Goal: Navigation & Orientation: Find specific page/section

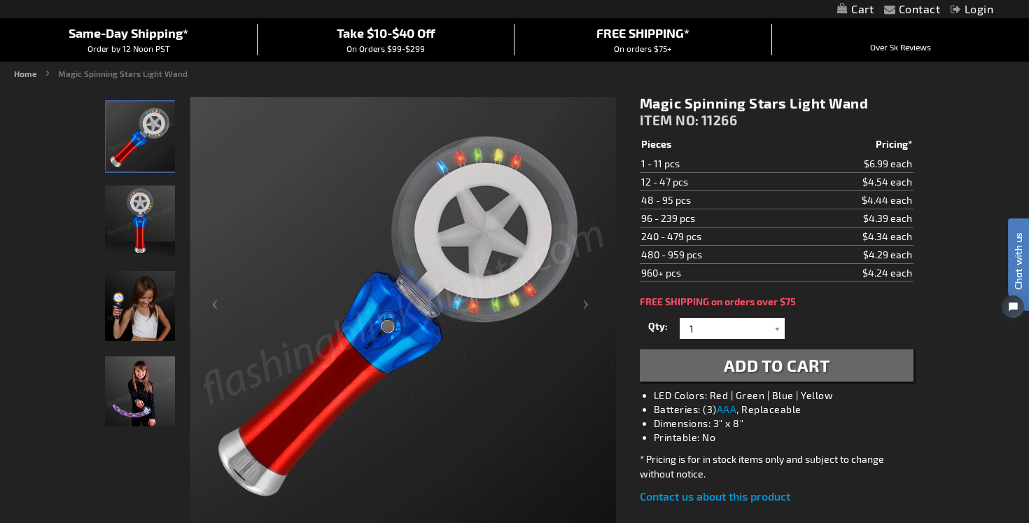
scroll to position [121, 0]
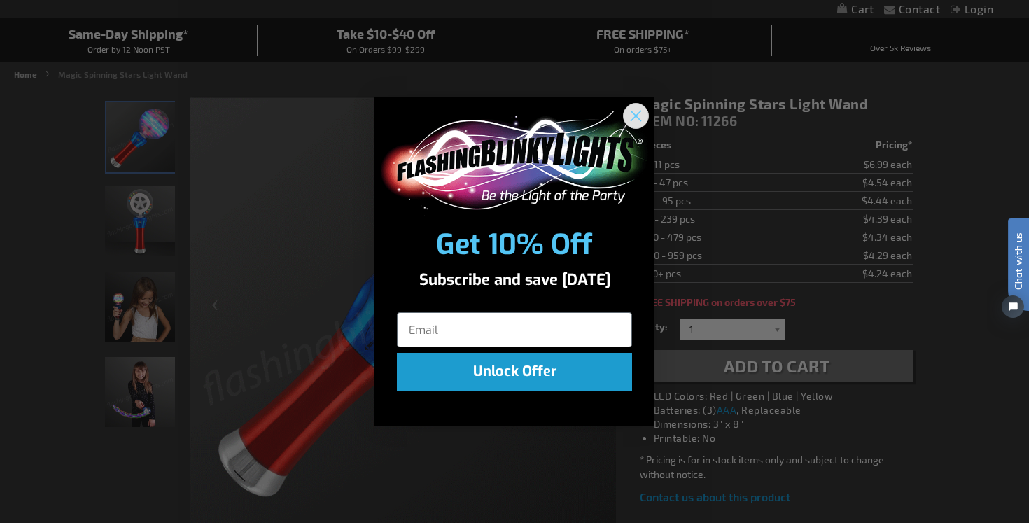
click at [637, 110] on circle "Close dialog" at bounding box center [636, 115] width 23 height 23
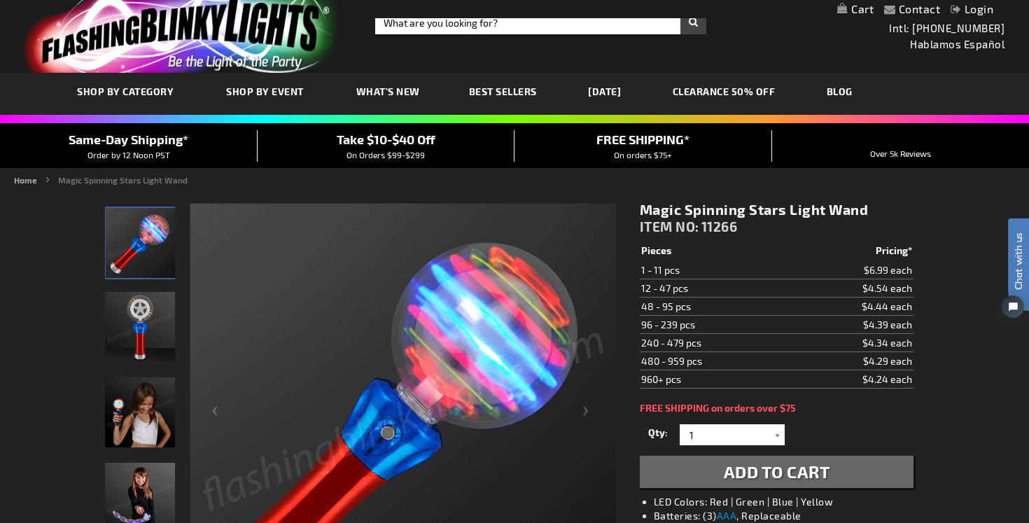
scroll to position [18, 0]
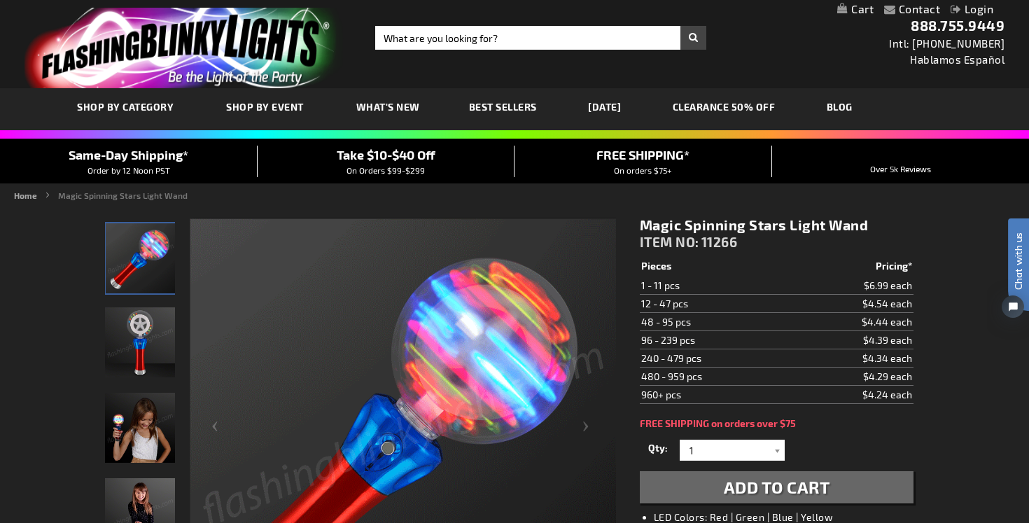
click at [375, 104] on span "What's New" at bounding box center [388, 107] width 64 height 12
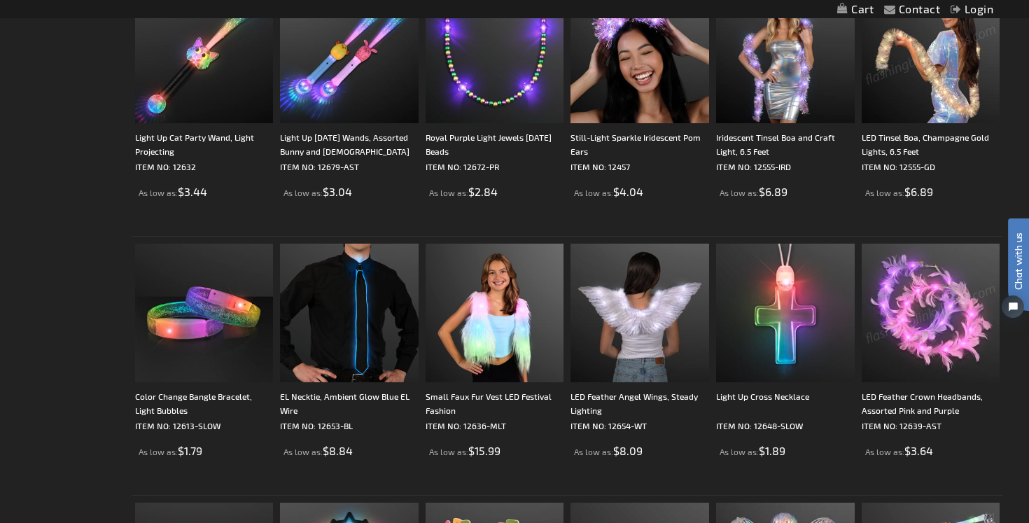
scroll to position [1881, 0]
